Goal: Check status: Check status

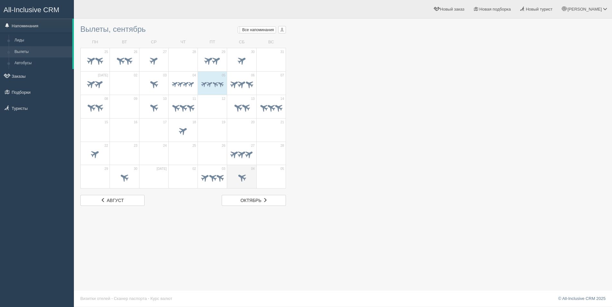
click at [253, 179] on td "04" at bounding box center [241, 176] width 29 height 23
click at [209, 180] on span at bounding box center [205, 178] width 10 height 10
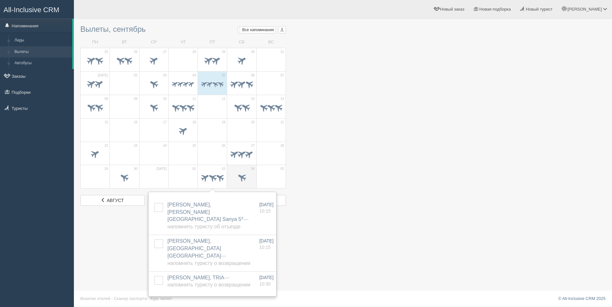
click at [233, 171] on td "04" at bounding box center [241, 176] width 29 height 23
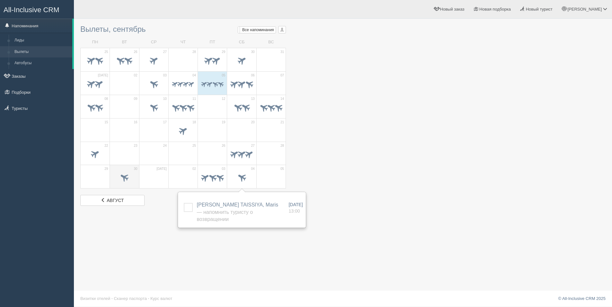
click at [128, 179] on span at bounding box center [124, 177] width 11 height 11
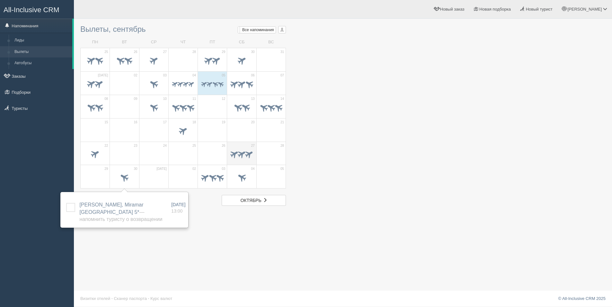
click at [234, 154] on span at bounding box center [235, 154] width 10 height 10
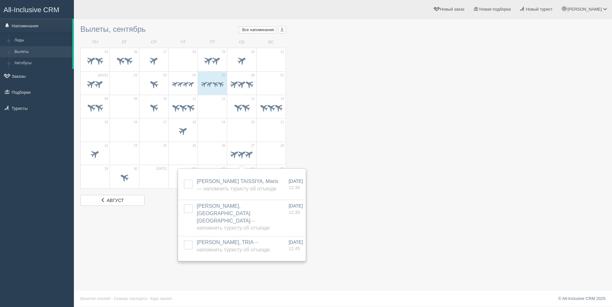
click at [338, 140] on div at bounding box center [343, 114] width 526 height 184
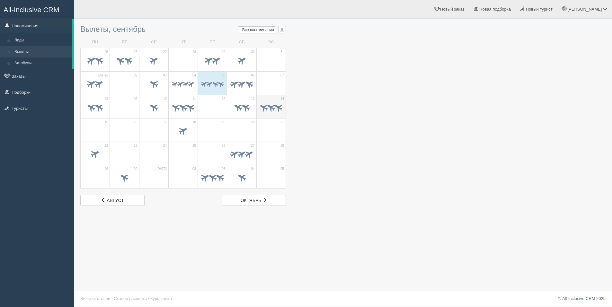
click at [276, 104] on span at bounding box center [279, 107] width 10 height 10
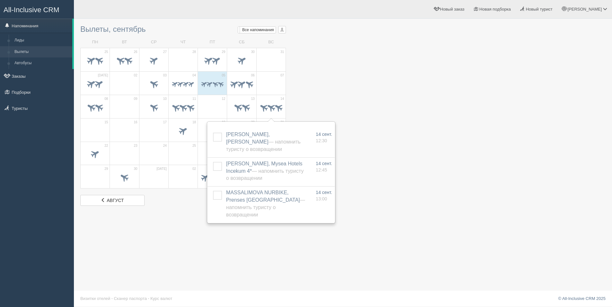
click at [372, 107] on div at bounding box center [343, 114] width 526 height 184
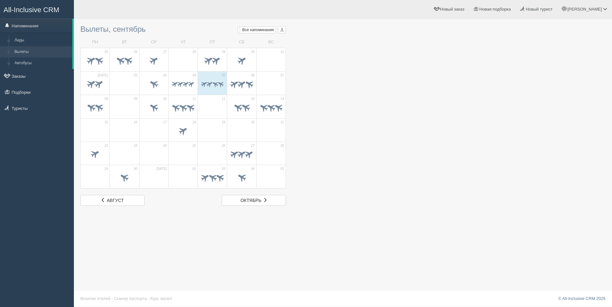
click at [402, 289] on div "Вылеты, сентябрь Мои напоминания Мои Все напоминания Все Все напоминания Все Мо…" at bounding box center [343, 153] width 538 height 307
